Goal: Task Accomplishment & Management: Manage account settings

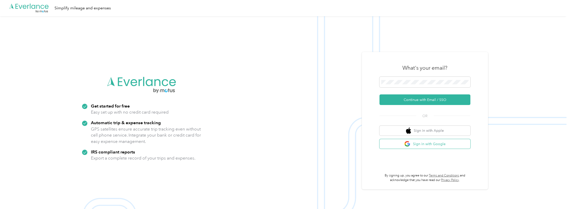
click at [422, 145] on button "Sign in with Google" at bounding box center [425, 144] width 91 height 10
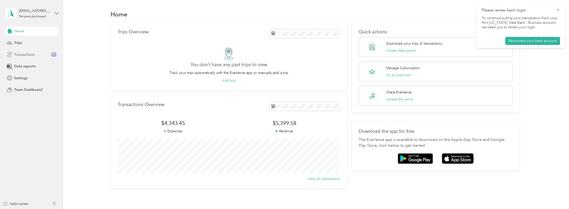
click at [31, 53] on span "Transactions" at bounding box center [24, 54] width 20 height 5
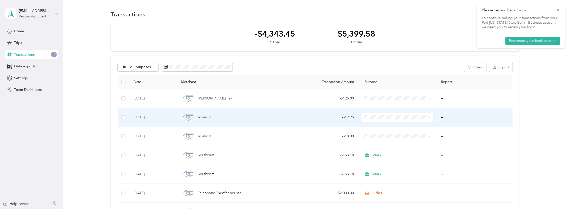
click at [377, 144] on span "Web Design" at bounding box center [401, 144] width 55 height 5
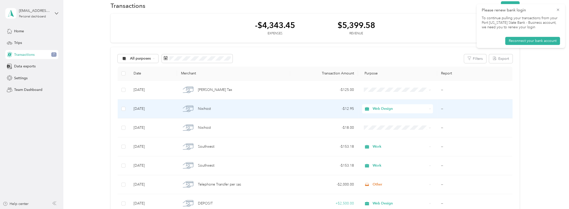
scroll to position [25, 0]
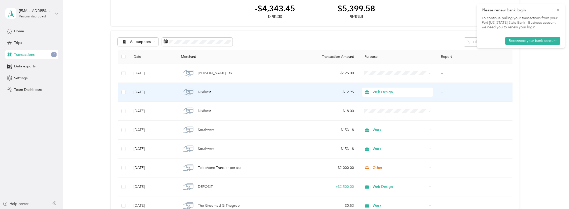
click at [398, 94] on span "Web Design" at bounding box center [400, 92] width 55 height 6
click at [386, 102] on li "Work" at bounding box center [396, 101] width 71 height 9
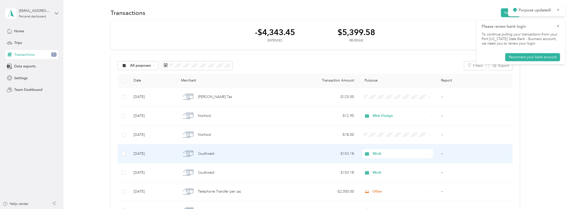
scroll to position [0, 0]
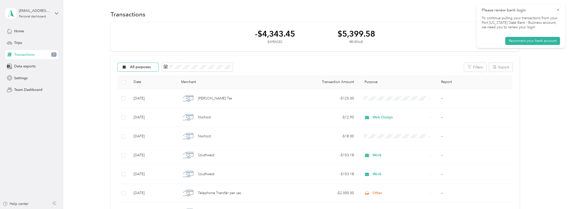
click at [151, 70] on div "All purposes" at bounding box center [138, 67] width 41 height 9
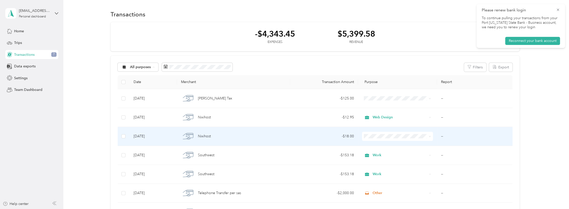
click at [395, 138] on span at bounding box center [397, 136] width 71 height 9
click at [381, 83] on span "Web Design" at bounding box center [401, 80] width 55 height 5
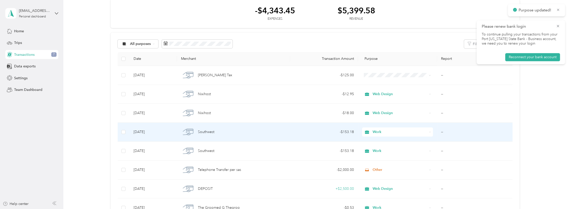
scroll to position [25, 0]
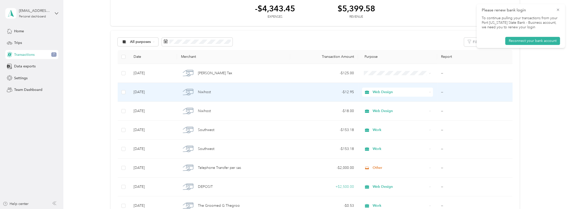
click at [398, 94] on span "Web Design" at bounding box center [400, 92] width 55 height 6
click at [397, 100] on span "Work" at bounding box center [401, 99] width 55 height 5
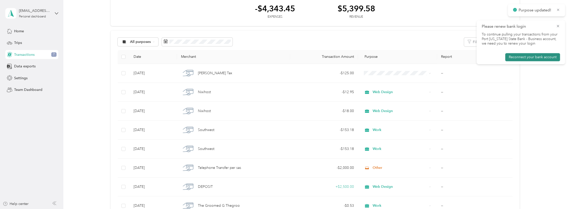
click at [521, 55] on button "Reconnect your bank account" at bounding box center [532, 57] width 55 height 8
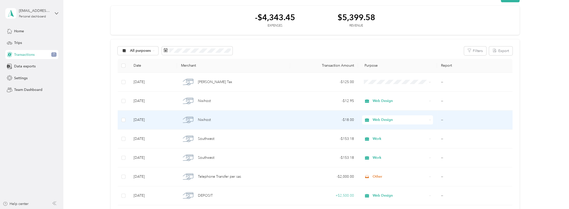
scroll to position [0, 0]
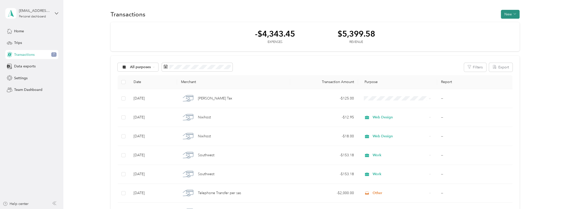
click at [510, 12] on button "New" at bounding box center [510, 14] width 19 height 9
click at [34, 121] on aside "[EMAIL_ADDRESS][DOMAIN_NAME] Personal dashboard Home Trips Transactions 7 Data …" at bounding box center [31, 104] width 63 height 209
click at [20, 32] on span "Home" at bounding box center [19, 31] width 10 height 5
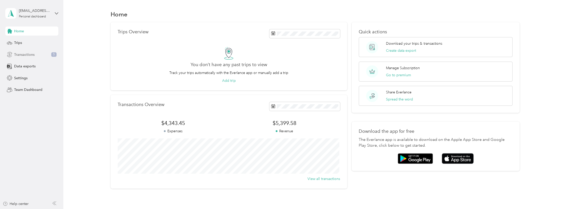
click at [21, 53] on span "Transactions" at bounding box center [24, 54] width 20 height 5
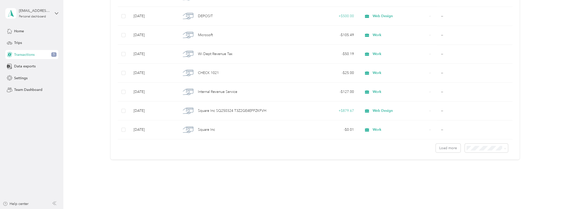
scroll to position [425, 0]
click at [446, 148] on button "Load more" at bounding box center [448, 146] width 25 height 9
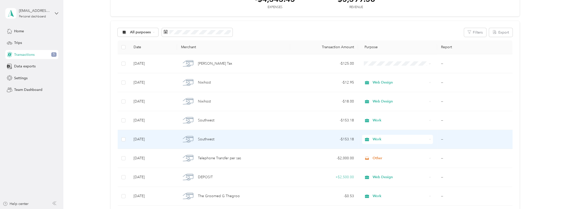
scroll to position [0, 0]
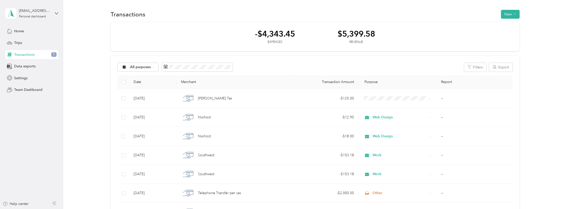
click at [23, 67] on span "Data exports" at bounding box center [24, 66] width 21 height 5
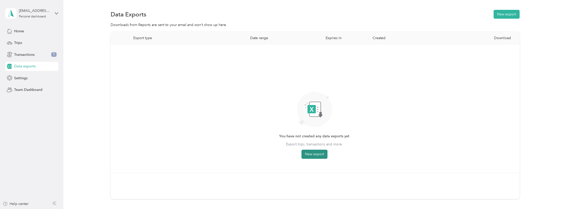
click at [321, 154] on button "New export" at bounding box center [315, 154] width 26 height 9
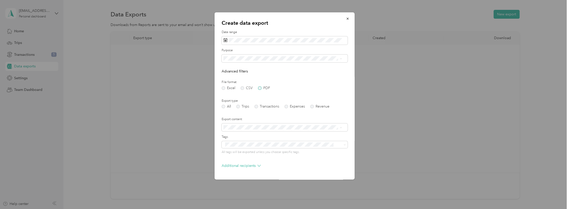
click at [260, 87] on label "PDF" at bounding box center [264, 88] width 12 height 4
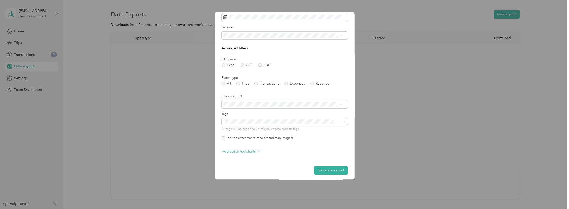
scroll to position [25, 0]
click at [318, 167] on button "Generate export" at bounding box center [331, 168] width 34 height 9
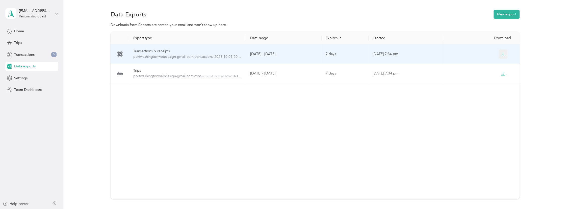
click at [501, 53] on icon "button" at bounding box center [503, 54] width 5 height 5
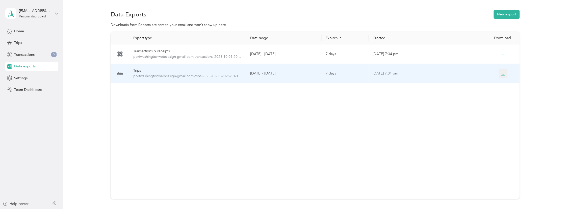
click at [499, 73] on button "button" at bounding box center [503, 73] width 9 height 9
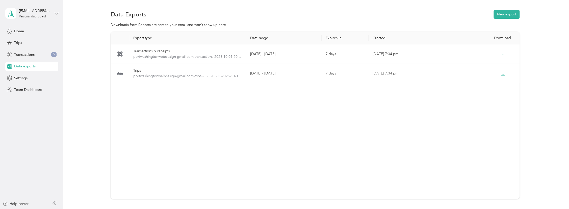
click at [103, 84] on div "Export type Date range Expires in Created Download Transactions & receipts port…" at bounding box center [315, 124] width 491 height 185
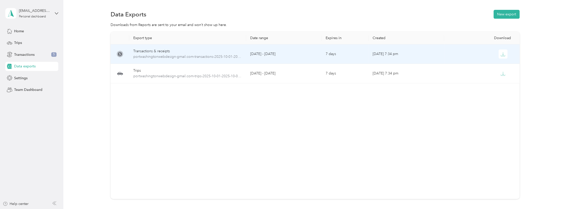
click at [297, 55] on td "[DATE] - [DATE]" at bounding box center [284, 53] width 76 height 19
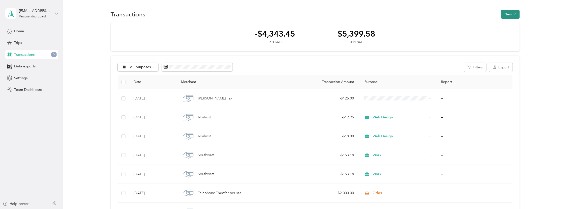
click at [509, 15] on button "New" at bounding box center [510, 14] width 19 height 9
click at [26, 66] on span "Data exports" at bounding box center [24, 66] width 21 height 5
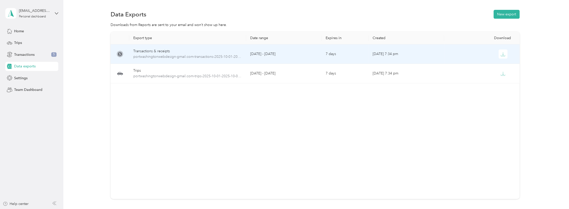
click at [263, 53] on td "[DATE] - [DATE]" at bounding box center [284, 53] width 76 height 19
click at [259, 53] on td "[DATE] - [DATE]" at bounding box center [284, 53] width 76 height 19
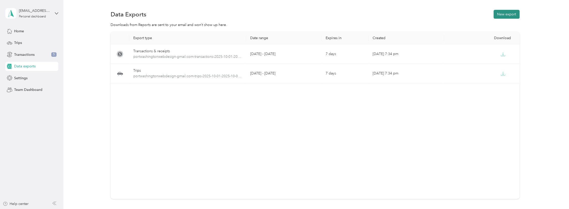
click at [497, 16] on button "New export" at bounding box center [507, 14] width 26 height 9
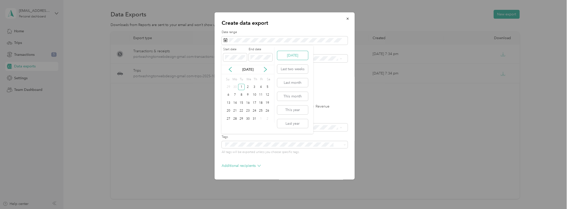
click at [291, 56] on button "[DATE]" at bounding box center [292, 55] width 31 height 9
click at [323, 73] on p "Advanced filters" at bounding box center [285, 71] width 126 height 5
click at [232, 70] on icon at bounding box center [230, 69] width 5 height 5
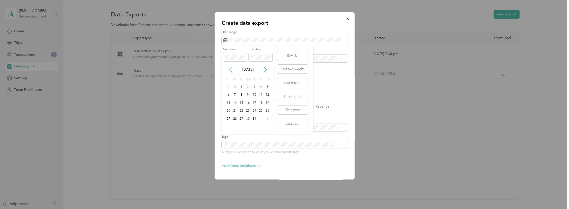
click at [232, 70] on icon at bounding box center [230, 69] width 5 height 5
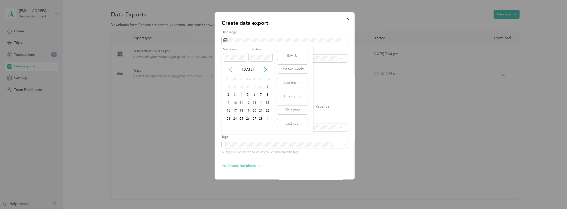
click at [232, 70] on icon at bounding box center [230, 69] width 5 height 5
click at [266, 68] on icon at bounding box center [265, 69] width 5 height 5
click at [249, 85] on div "1" at bounding box center [248, 87] width 7 height 6
click at [261, 89] on label "PDF" at bounding box center [264, 88] width 12 height 4
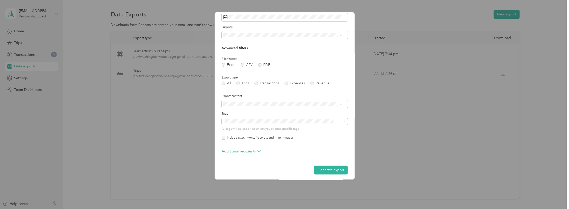
scroll to position [25, 0]
click at [326, 166] on button "Generate export" at bounding box center [331, 168] width 34 height 9
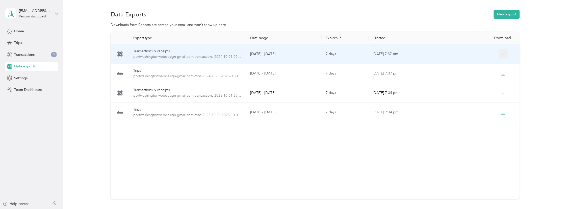
click at [503, 53] on icon "button" at bounding box center [504, 53] width 2 height 3
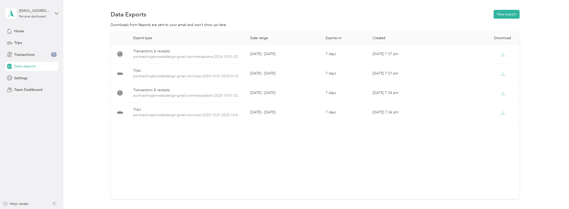
click at [454, 148] on div "Export type Date range Expires in Created Download Transactions & receipts port…" at bounding box center [315, 115] width 409 height 167
click at [504, 14] on button "New export" at bounding box center [507, 14] width 26 height 9
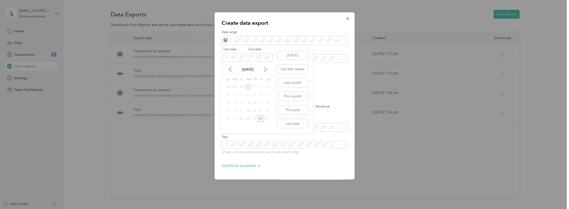
click at [245, 64] on div "Start date End date" at bounding box center [248, 56] width 53 height 18
click at [234, 60] on span at bounding box center [235, 57] width 24 height 8
click at [247, 58] on div "Start date End date" at bounding box center [248, 56] width 53 height 18
click at [255, 118] on div "31" at bounding box center [254, 119] width 7 height 6
click at [289, 56] on button "[DATE]" at bounding box center [292, 55] width 31 height 9
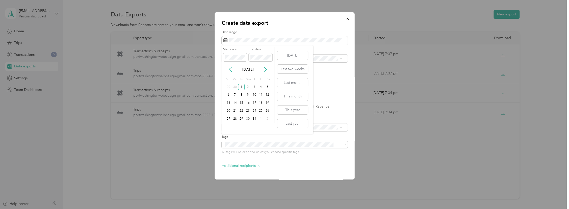
click at [296, 47] on div "[DATE] Last two weeks Last month This month This year Last year" at bounding box center [292, 89] width 32 height 88
click at [310, 31] on label "Date range" at bounding box center [285, 32] width 126 height 5
click at [298, 111] on button "This year" at bounding box center [292, 110] width 31 height 9
click at [259, 89] on label "PDF" at bounding box center [264, 88] width 12 height 4
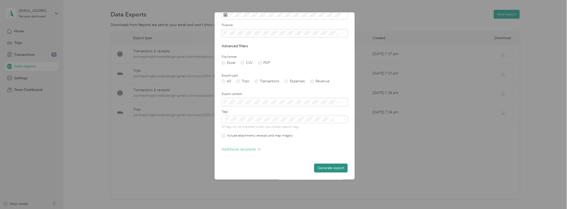
click at [318, 167] on button "Generate export" at bounding box center [331, 168] width 34 height 9
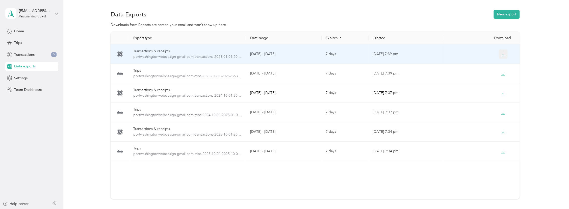
click at [499, 53] on button "button" at bounding box center [503, 54] width 9 height 9
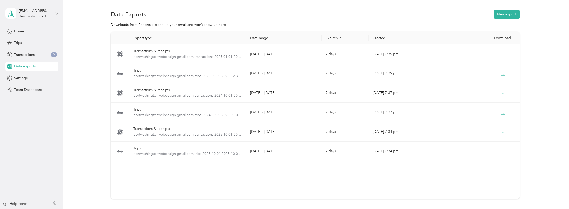
click at [535, 73] on div "Export type Date range Expires in Created Download Transactions & receipts port…" at bounding box center [315, 124] width 491 height 185
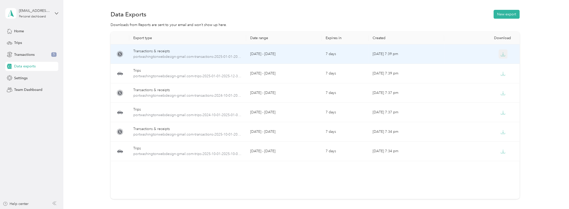
click at [501, 54] on icon "button" at bounding box center [503, 54] width 5 height 5
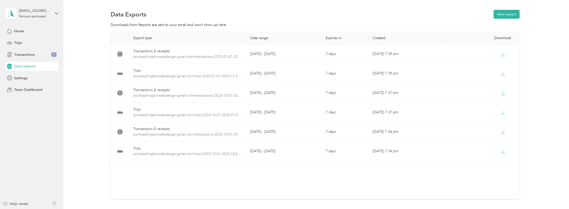
click at [378, 19] on div "Data Exports New export" at bounding box center [315, 14] width 409 height 11
click at [506, 15] on button "New export" at bounding box center [507, 14] width 26 height 9
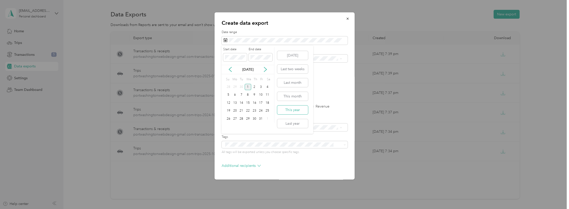
click at [295, 110] on button "This year" at bounding box center [292, 110] width 31 height 9
click at [243, 87] on label "CSV" at bounding box center [247, 88] width 12 height 4
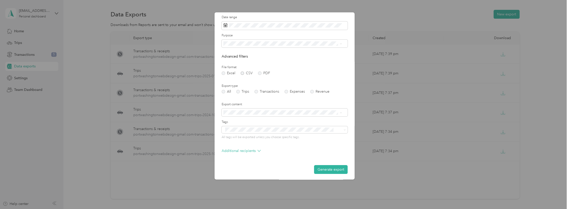
scroll to position [16, 0]
click at [322, 167] on button "Generate export" at bounding box center [331, 168] width 34 height 9
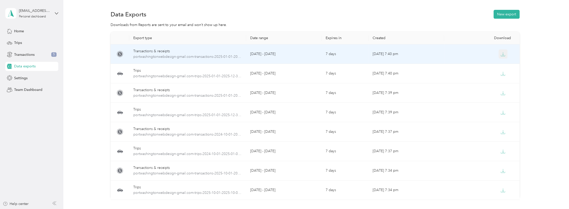
click at [502, 53] on icon "button" at bounding box center [503, 54] width 5 height 5
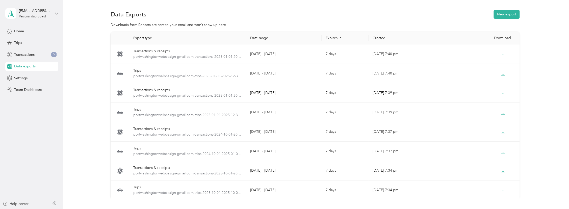
click at [100, 75] on div "Export type Date range Expires in Created Download Transactions & receipts port…" at bounding box center [315, 124] width 491 height 185
click at [15, 29] on span "Home" at bounding box center [19, 31] width 10 height 5
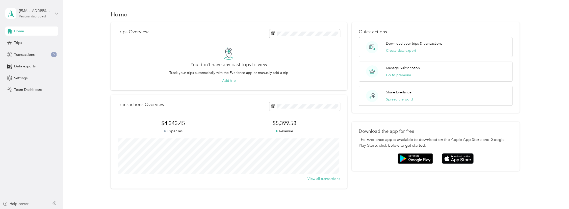
click at [36, 15] on div "Personal dashboard" at bounding box center [32, 16] width 27 height 3
drag, startPoint x: 34, startPoint y: 121, endPoint x: 29, endPoint y: 86, distance: 35.7
click at [33, 119] on aside "[EMAIL_ADDRESS][DOMAIN_NAME] Personal dashboard Home Trips Transactions 5 Data …" at bounding box center [31, 104] width 63 height 209
click at [17, 30] on span "Home" at bounding box center [19, 31] width 10 height 5
click at [20, 89] on span "Team Dashboard" at bounding box center [28, 89] width 28 height 5
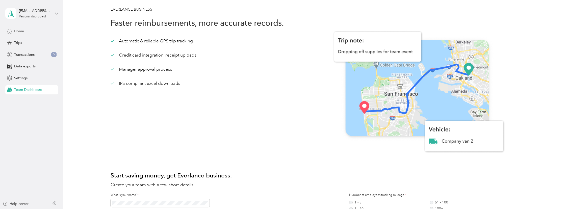
click at [21, 32] on span "Home" at bounding box center [19, 31] width 10 height 5
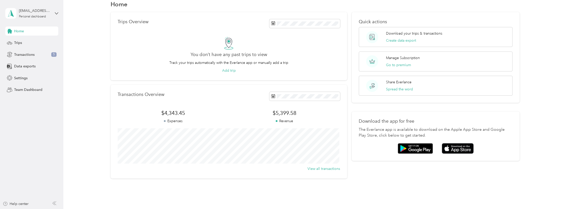
scroll to position [32, 0]
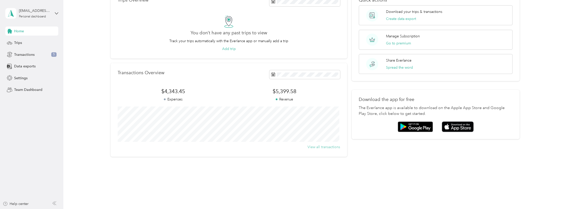
click at [327, 146] on button "View all transactions" at bounding box center [324, 146] width 33 height 5
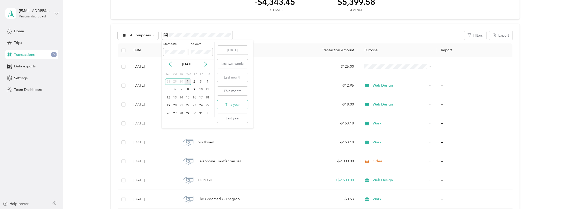
click at [234, 101] on button "This year" at bounding box center [232, 104] width 31 height 9
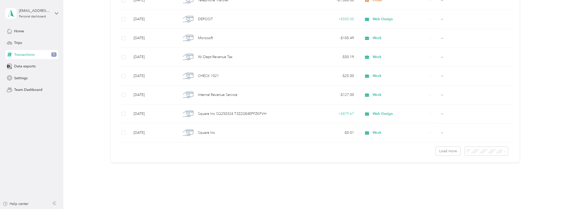
scroll to position [425, 0]
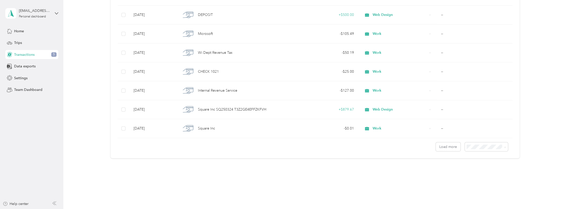
click at [485, 172] on span "100 per load" at bounding box center [477, 172] width 21 height 4
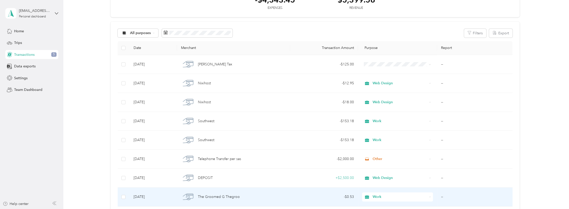
scroll to position [25, 0]
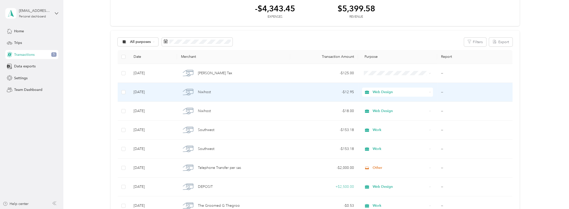
click at [382, 93] on span "Web Design" at bounding box center [400, 92] width 55 height 6
click at [384, 102] on span "Work" at bounding box center [401, 100] width 55 height 5
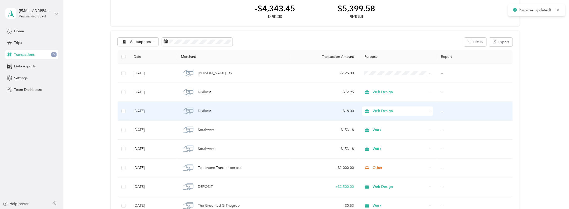
click at [379, 110] on span "Web Design" at bounding box center [400, 111] width 55 height 6
click at [383, 121] on span "Work" at bounding box center [401, 120] width 55 height 5
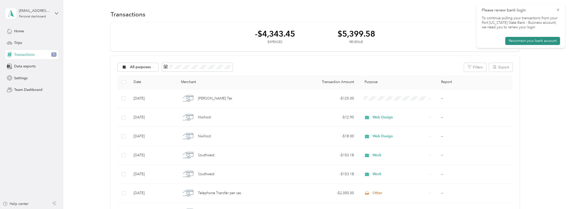
click at [528, 40] on button "Reconnect your bank account" at bounding box center [532, 41] width 55 height 8
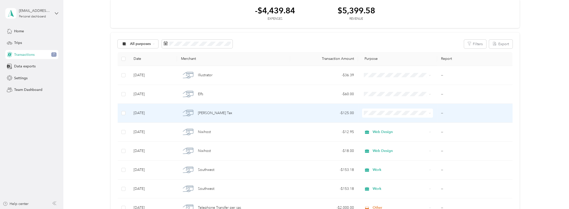
scroll to position [25, 0]
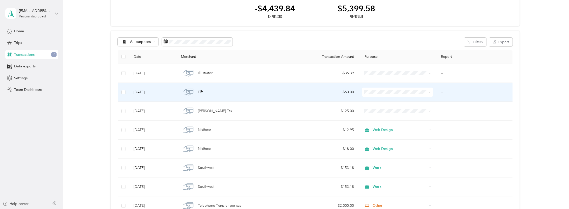
click at [409, 94] on span at bounding box center [397, 92] width 71 height 9
click at [430, 91] on icon at bounding box center [430, 92] width 2 height 2
click at [402, 101] on span "Work" at bounding box center [401, 100] width 55 height 5
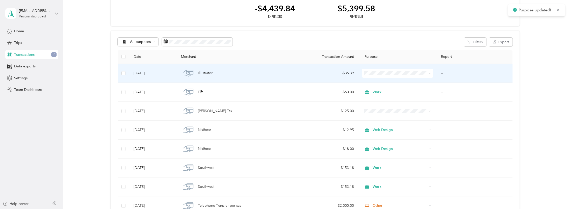
click at [429, 73] on icon at bounding box center [430, 73] width 2 height 2
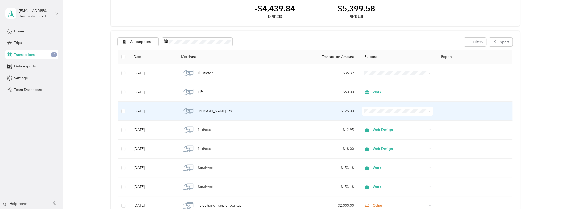
click at [378, 119] on span "Work" at bounding box center [401, 117] width 55 height 5
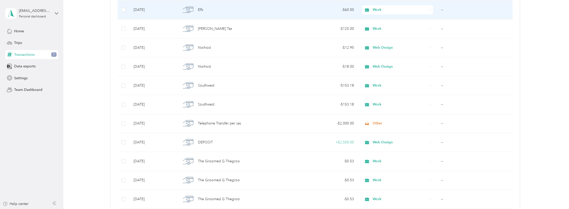
scroll to position [0, 0]
